Goal: Information Seeking & Learning: Learn about a topic

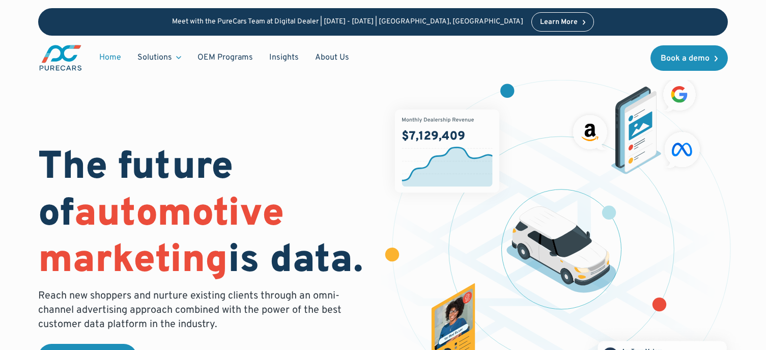
click at [62, 60] on img "main" at bounding box center [60, 58] width 45 height 28
click at [59, 57] on img "main" at bounding box center [60, 58] width 45 height 28
click at [340, 53] on link "About Us" at bounding box center [332, 57] width 50 height 19
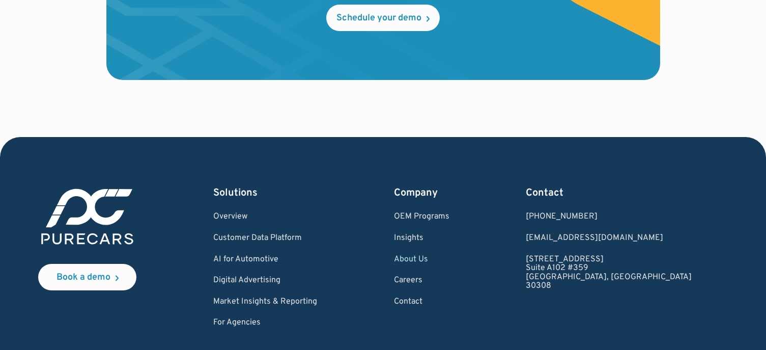
scroll to position [2951, 0]
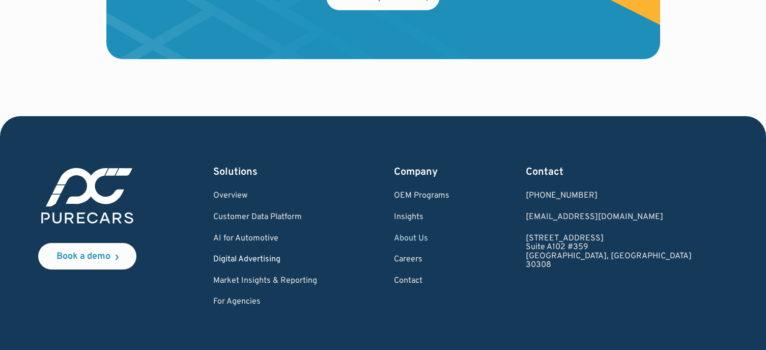
click at [261, 256] on link "Digital Advertising" at bounding box center [265, 259] width 104 height 9
